Goal: Task Accomplishment & Management: Use online tool/utility

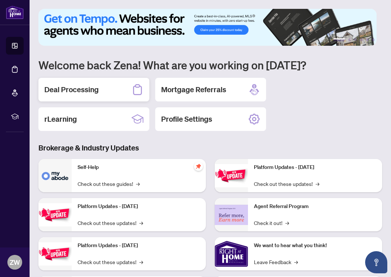
click at [96, 93] on h2 "Deal Processing" at bounding box center [71, 90] width 54 height 10
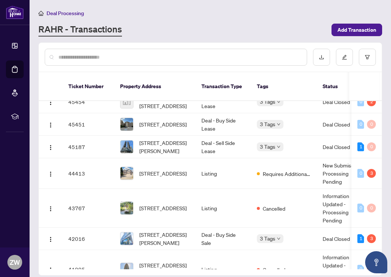
scroll to position [223, 0]
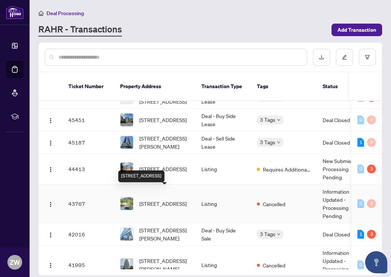
click at [153, 200] on span "[STREET_ADDRESS]" at bounding box center [162, 204] width 47 height 8
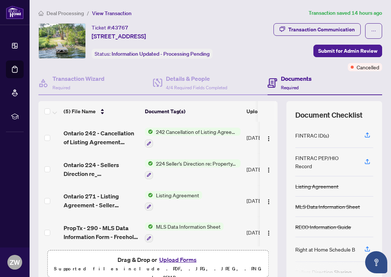
click at [196, 132] on span "242 Cancellation of Listing Agreement - Authority to Offer for Sale" at bounding box center [197, 132] width 88 height 8
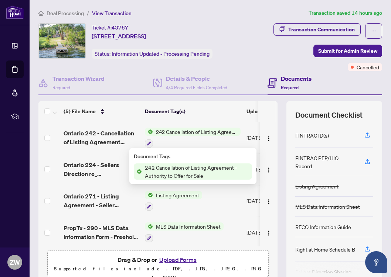
click at [112, 133] on span "Ontario 242 - Cancellation of Listing Agreement Authority to Offer for Sale 13 …" at bounding box center [101, 138] width 75 height 18
